Goal: Navigation & Orientation: Understand site structure

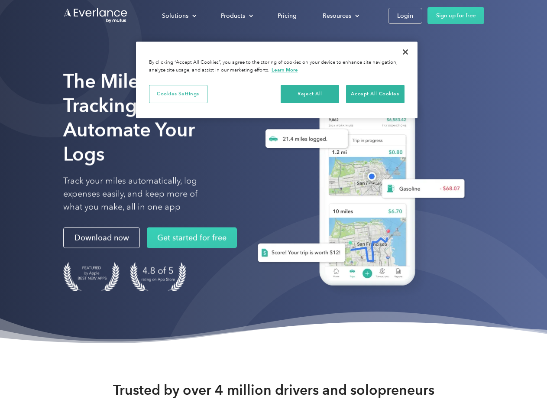
click at [179, 16] on div "Solutions" at bounding box center [175, 15] width 26 height 11
click at [236, 16] on div "Products" at bounding box center [233, 15] width 24 height 11
click at [340, 16] on div "Resources" at bounding box center [337, 15] width 29 height 11
click at [178, 94] on button "Cookies Settings" at bounding box center [178, 94] width 58 height 18
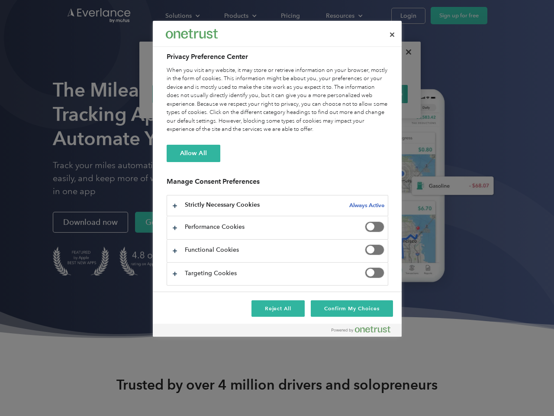
click at [310, 94] on div "When you visit any website, it may store or retrieve information on your browse…" at bounding box center [278, 100] width 222 height 68
click at [375, 94] on div "When you visit any website, it may store or retrieve information on your browse…" at bounding box center [278, 100] width 222 height 68
click at [405, 52] on div at bounding box center [277, 208] width 554 height 416
